Goal: Task Accomplishment & Management: Use online tool/utility

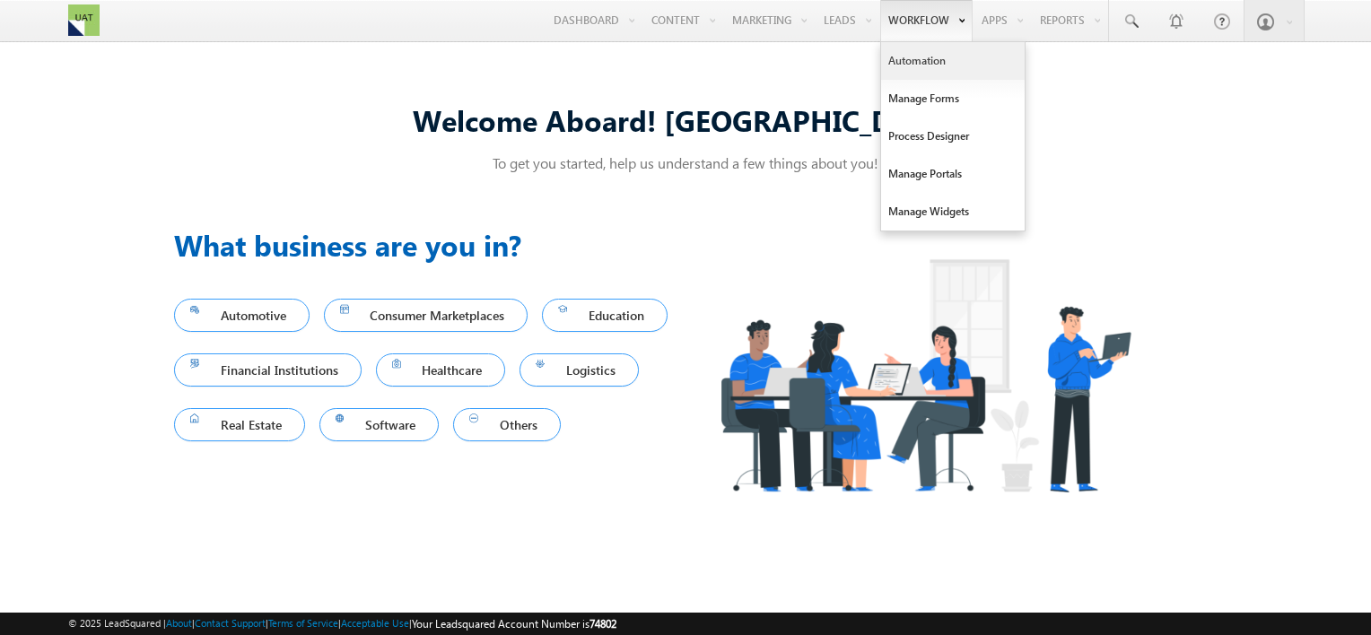
click at [915, 61] on link "Automation" at bounding box center [953, 61] width 144 height 38
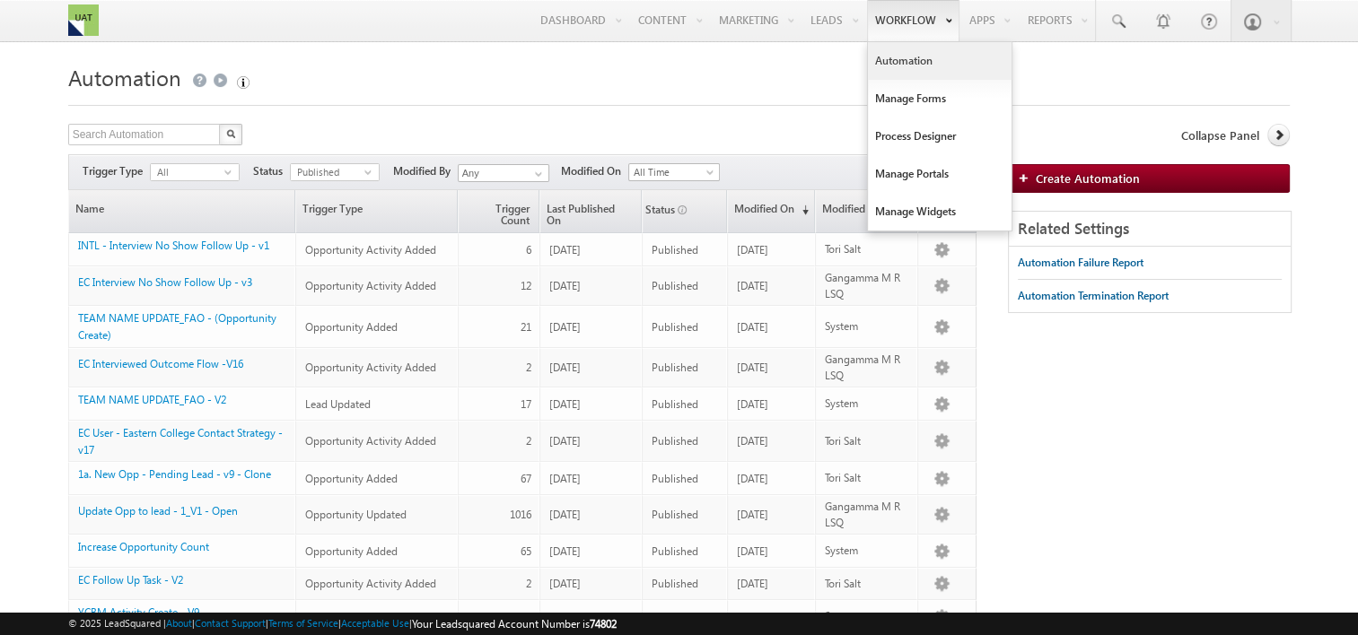
click at [904, 61] on link "Automation" at bounding box center [940, 61] width 144 height 38
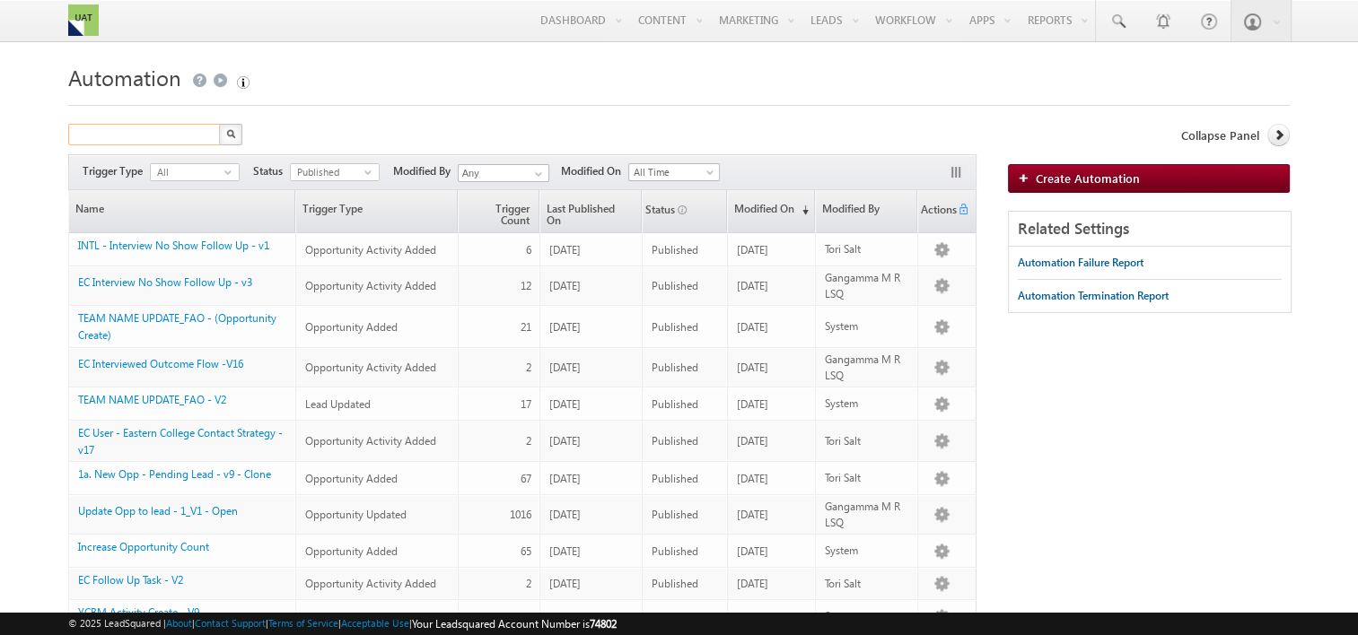
click at [151, 127] on input "text" at bounding box center [144, 135] width 153 height 22
type input "new opp"
click at [219, 124] on button "button" at bounding box center [230, 135] width 23 height 22
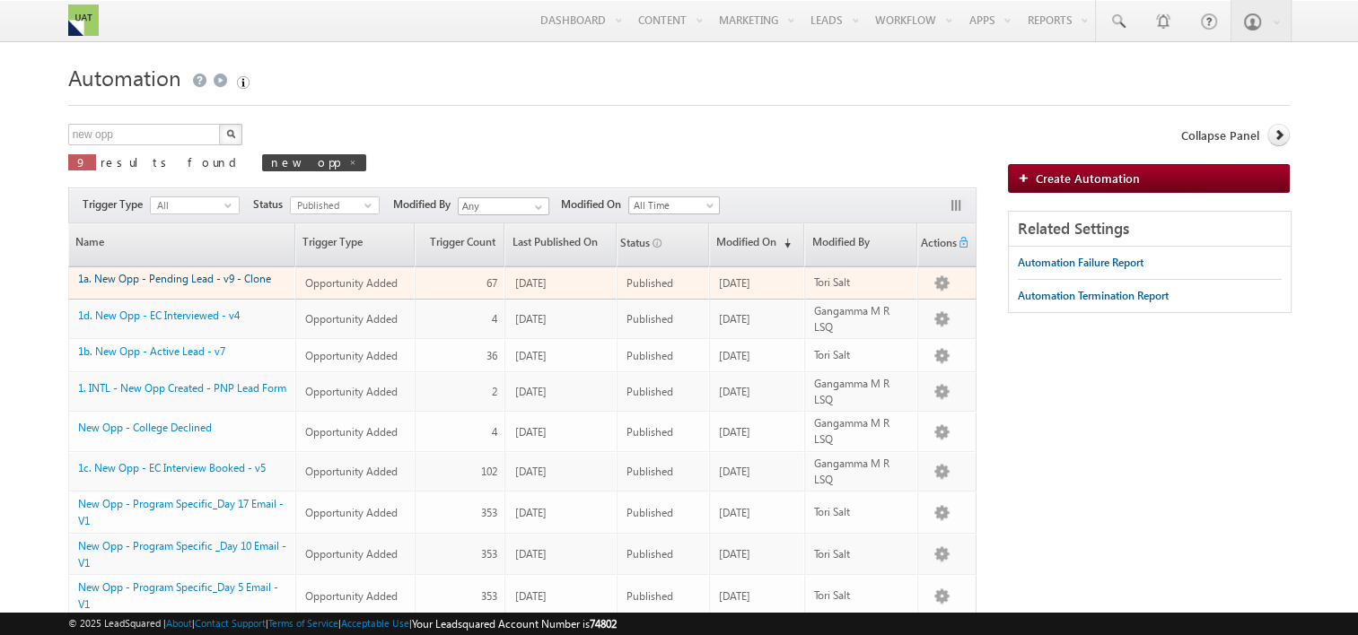
click at [179, 279] on link "1a. New Opp - Pending Lead - v9 - Clone" at bounding box center [174, 278] width 193 height 13
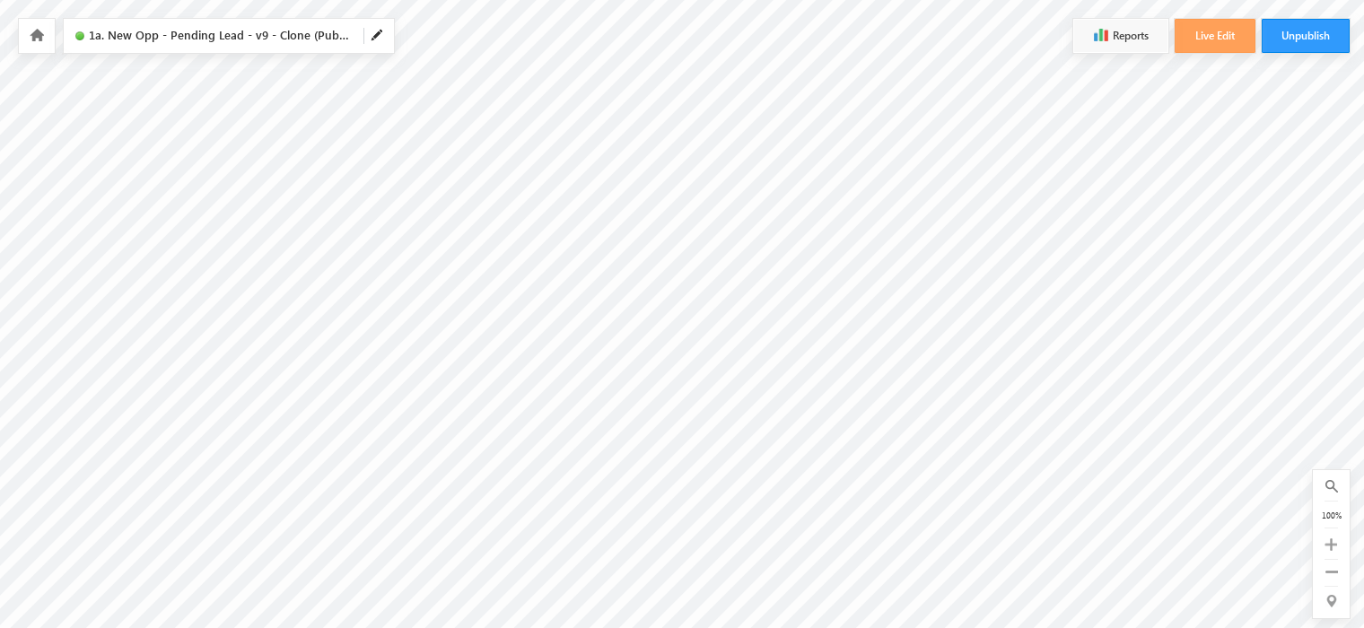
scroll to position [269, 0]
click at [1228, 34] on button "Live Edit" at bounding box center [1215, 36] width 81 height 34
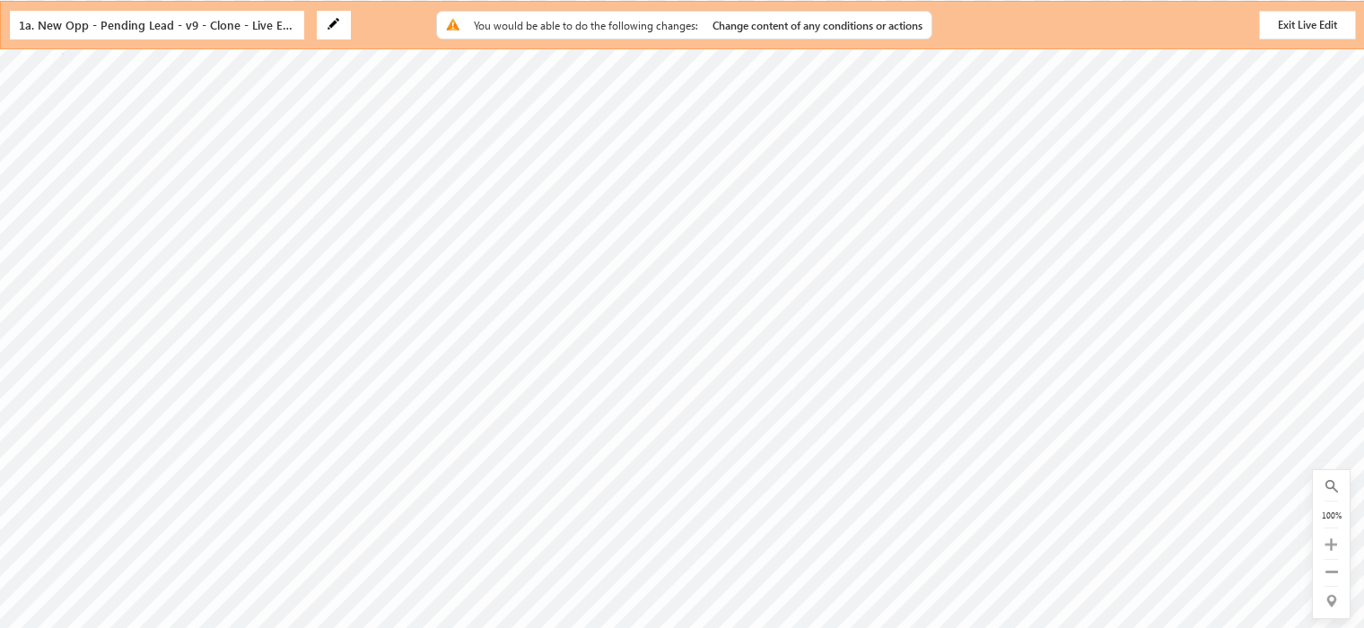
radio input "true"
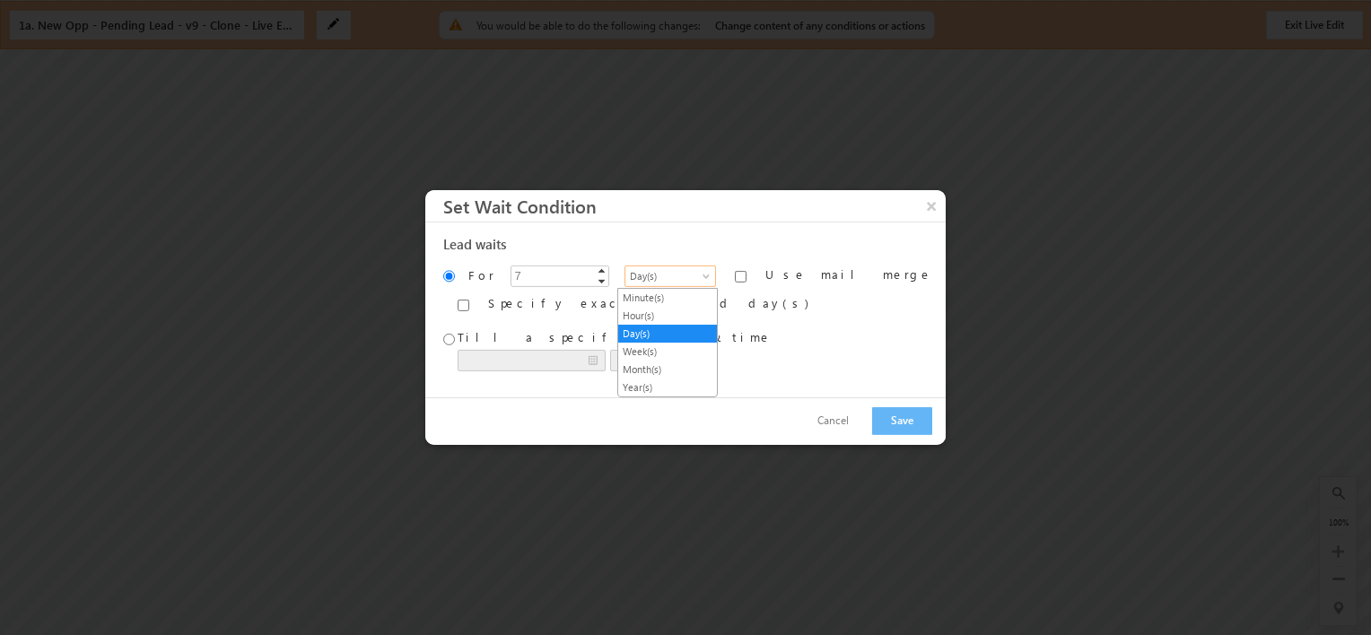
click at [701, 280] on span at bounding box center [708, 280] width 14 height 14
click at [662, 299] on link "Minute(s)" at bounding box center [667, 298] width 99 height 16
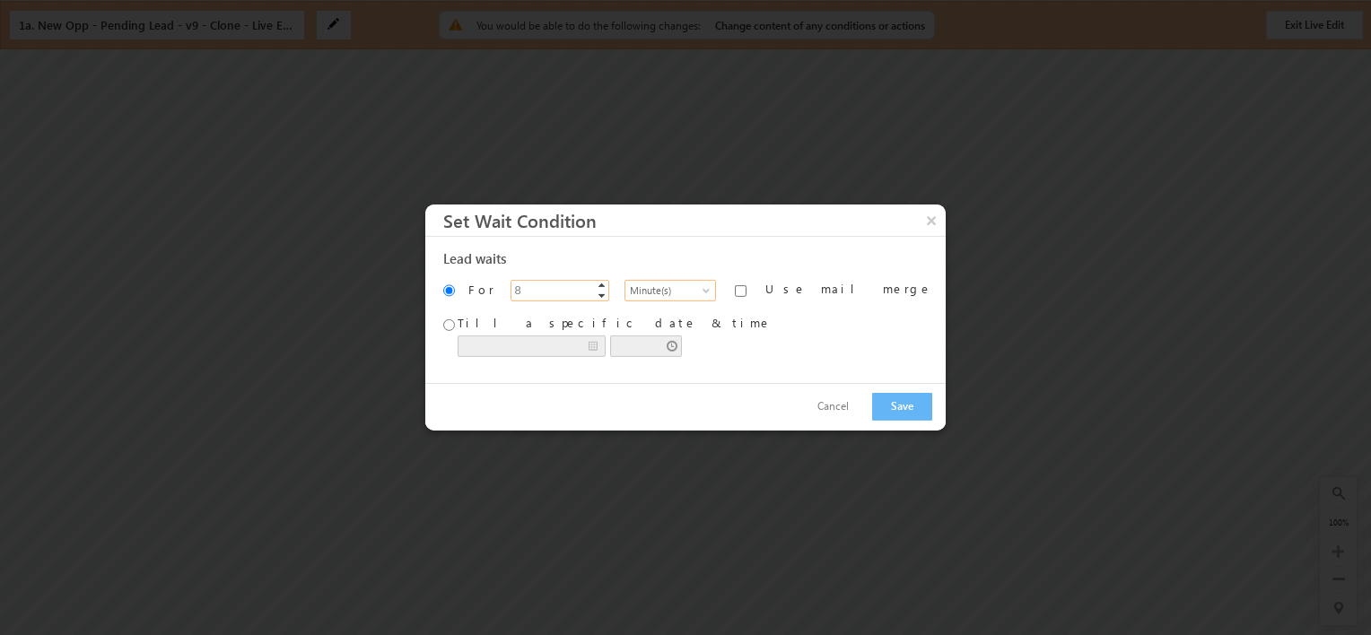
click at [605, 289] on span "▲" at bounding box center [602, 285] width 14 height 14
type input "10"
click at [605, 289] on span "▲" at bounding box center [602, 285] width 14 height 14
click at [872, 408] on button "Save" at bounding box center [902, 407] width 60 height 28
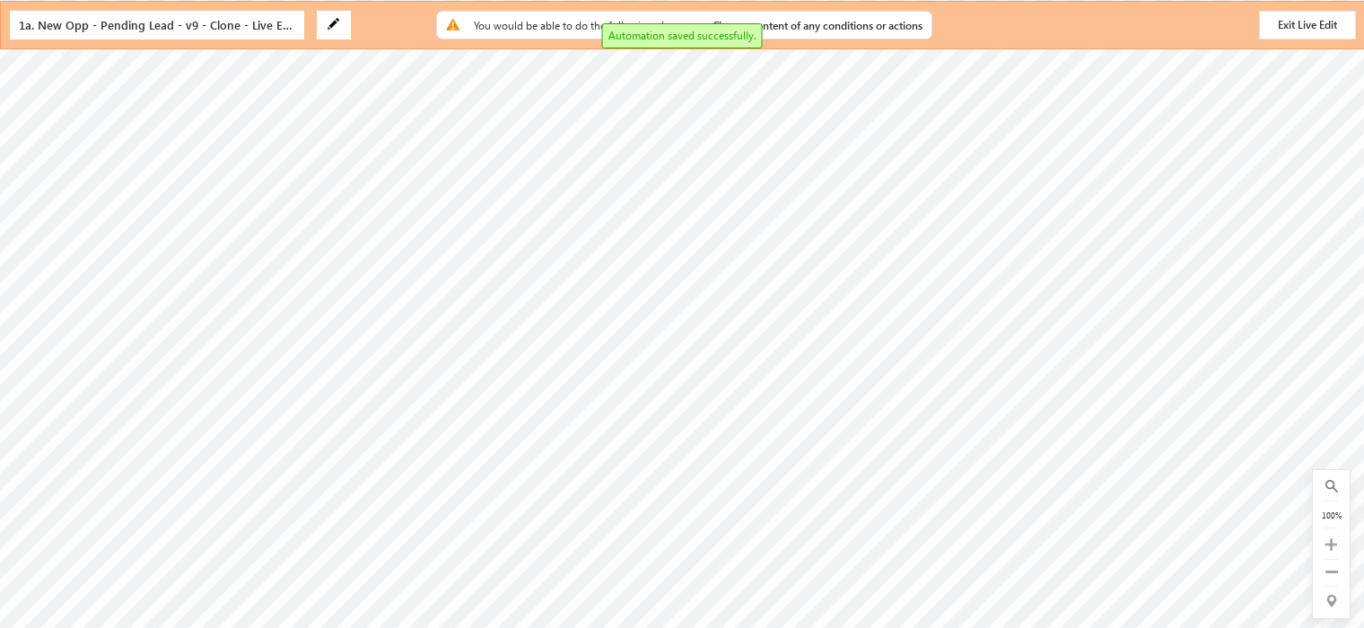
scroll to position [772, 0]
click at [1291, 19] on button "Exit Live Edit" at bounding box center [1307, 25] width 97 height 29
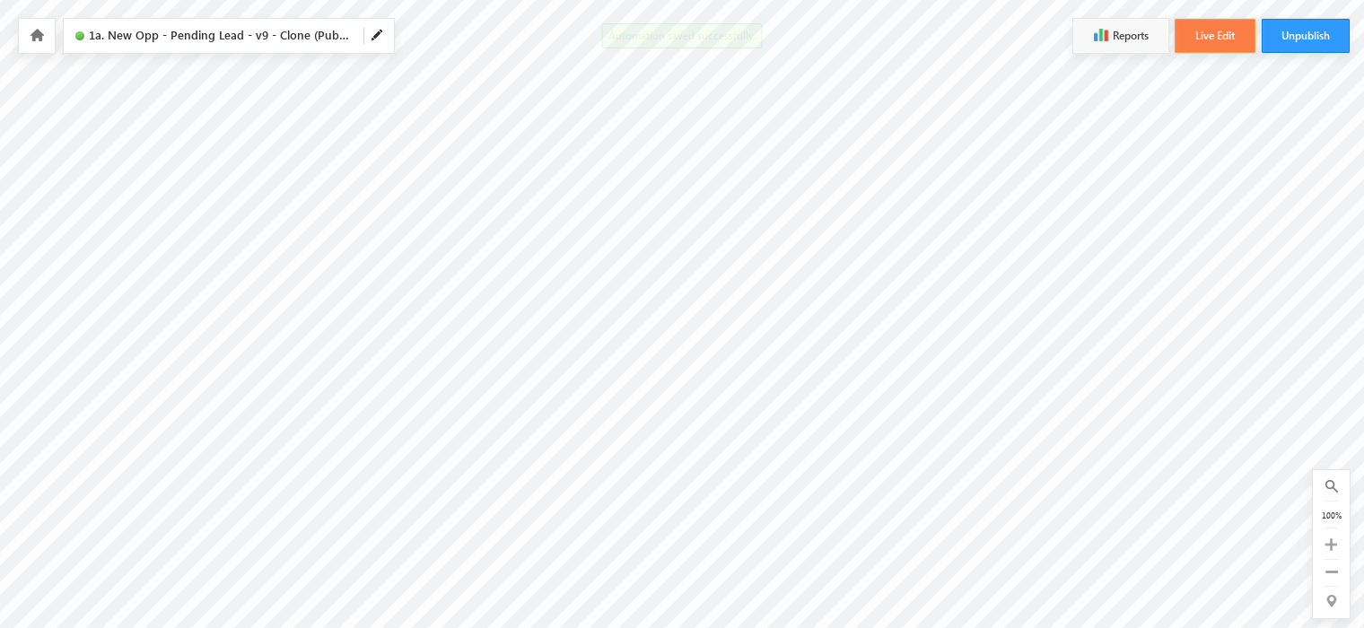
scroll to position [0, 0]
